Goal: Use online tool/utility: Use online tool/utility

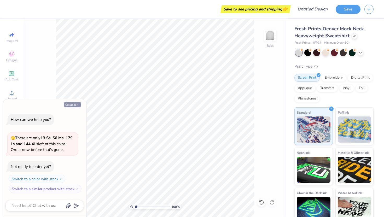
click at [69, 103] on button "Collapse" at bounding box center [72, 104] width 17 height 5
type textarea "x"
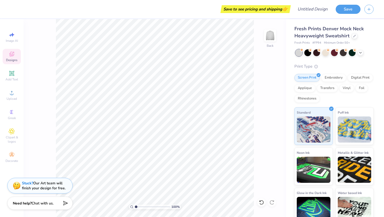
click at [14, 61] on span "Designs" at bounding box center [11, 60] width 11 height 4
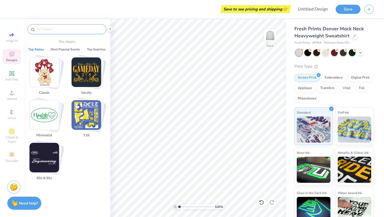
click at [56, 31] on input "text" at bounding box center [69, 29] width 67 height 5
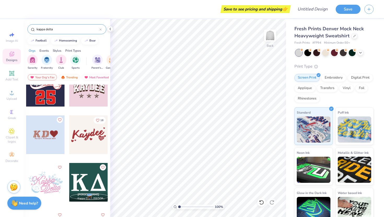
scroll to position [70, 0]
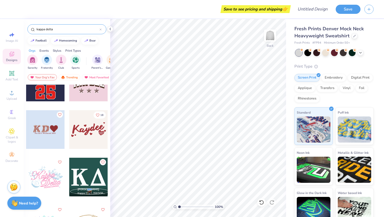
type input "kappa delta"
click at [85, 130] on div at bounding box center [88, 129] width 39 height 39
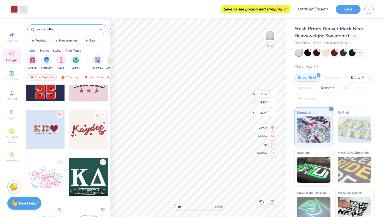
type input "11.78"
type input "4.98"
type input "2.63"
click at [326, 55] on div at bounding box center [325, 52] width 7 height 7
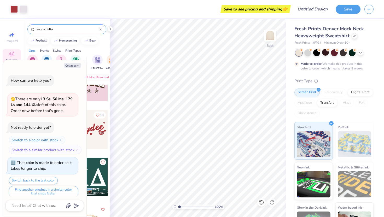
scroll to position [4, 0]
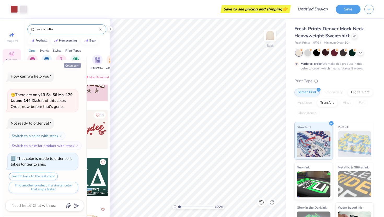
click at [74, 66] on button "Collapse" at bounding box center [72, 65] width 17 height 5
type textarea "x"
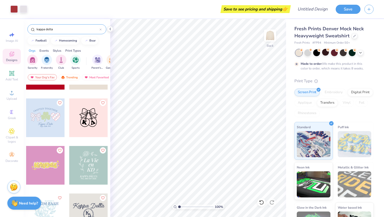
scroll to position [543, 0]
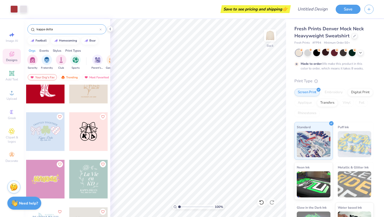
click at [92, 134] on div at bounding box center [88, 131] width 39 height 39
type input "6.78"
